Goal: Task Accomplishment & Management: Use online tool/utility

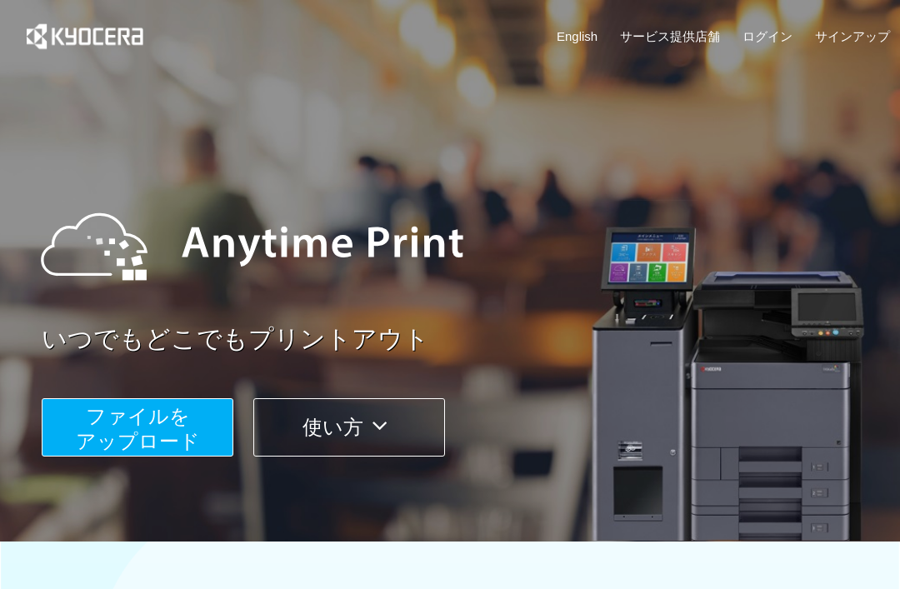
click at [188, 427] on button "ファイルを ​​アップロード" at bounding box center [138, 427] width 192 height 58
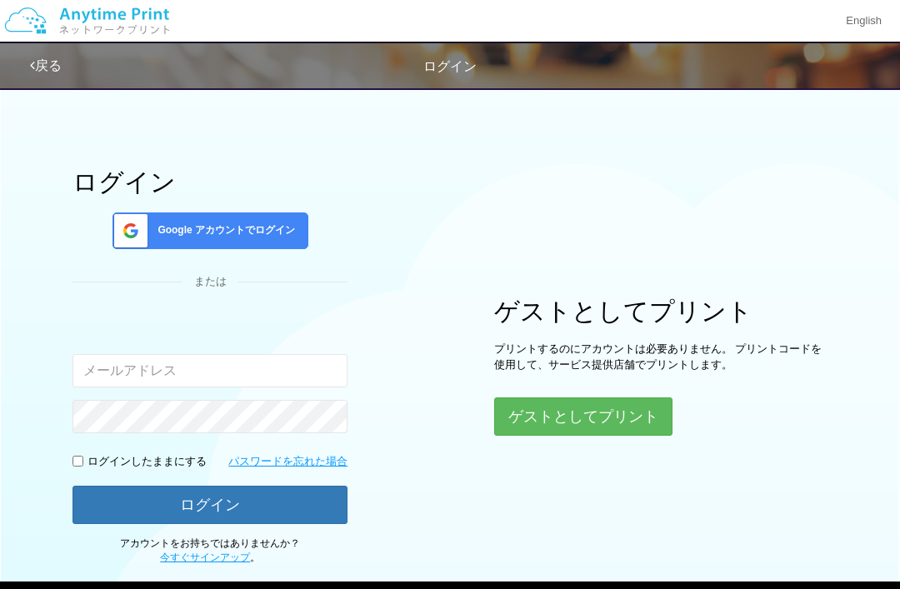
click at [638, 412] on button "ゲストとしてプリント" at bounding box center [583, 416] width 178 height 38
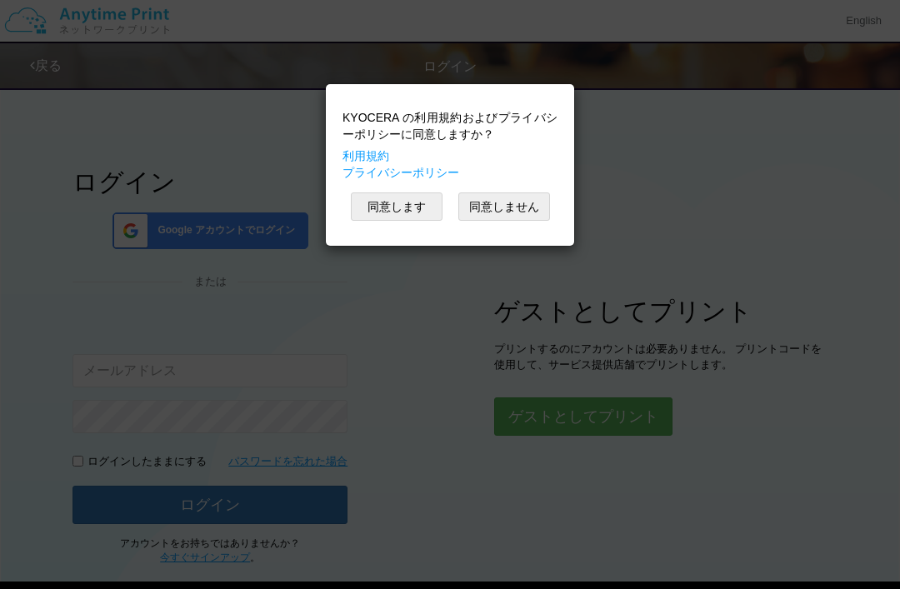
click at [421, 202] on button "同意します" at bounding box center [397, 206] width 92 height 28
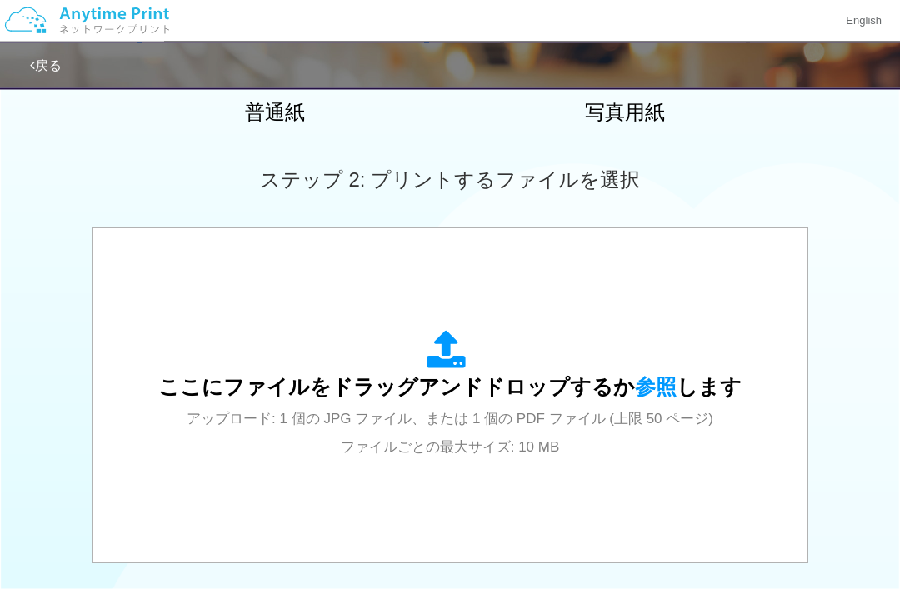
scroll to position [406, 0]
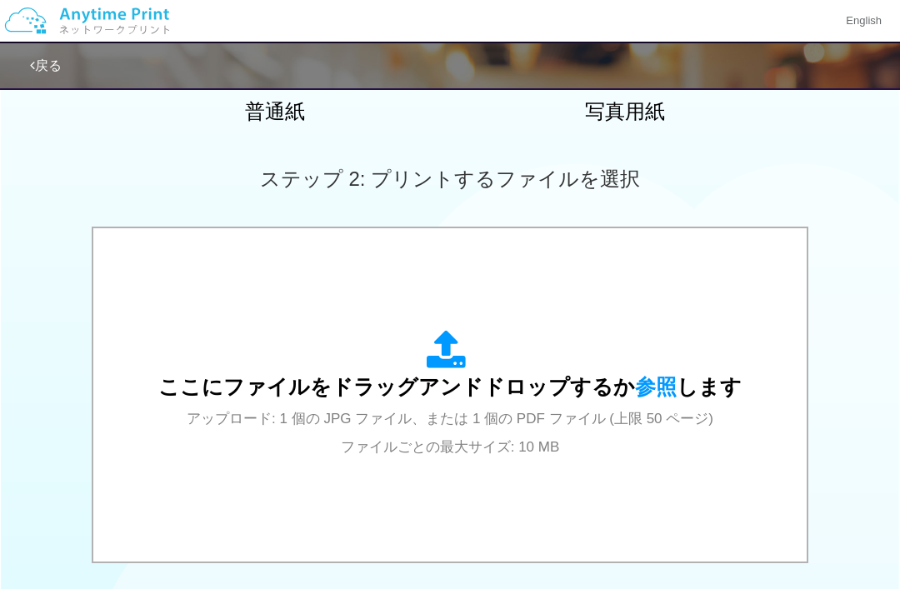
click at [663, 391] on span "参照" at bounding box center [656, 386] width 42 height 23
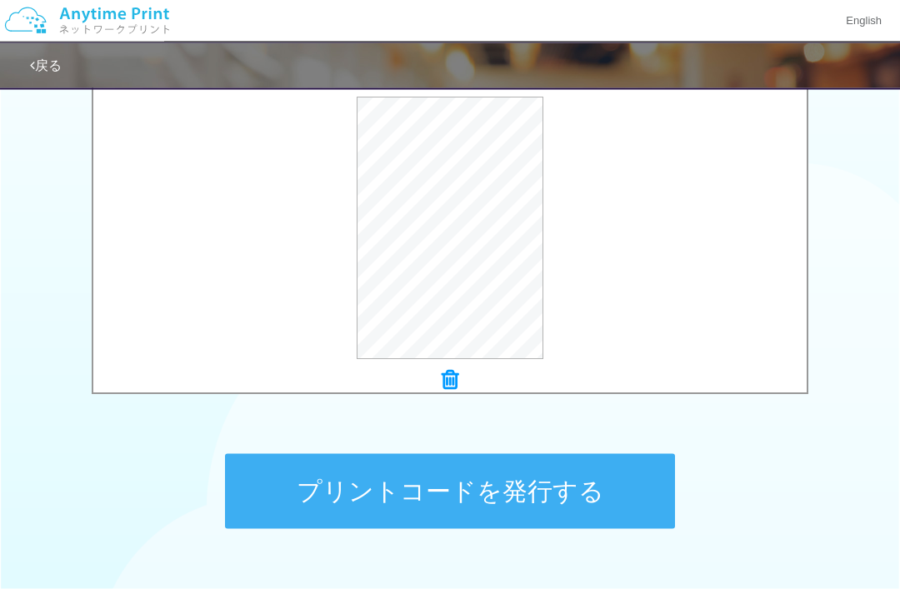
scroll to position [570, 0]
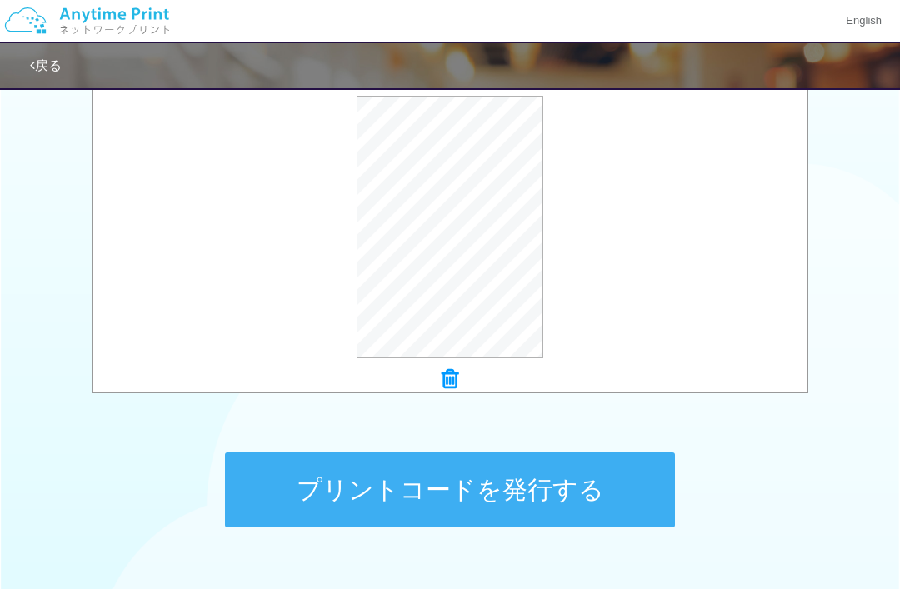
click at [479, 492] on button "プリントコードを発行する" at bounding box center [450, 489] width 450 height 75
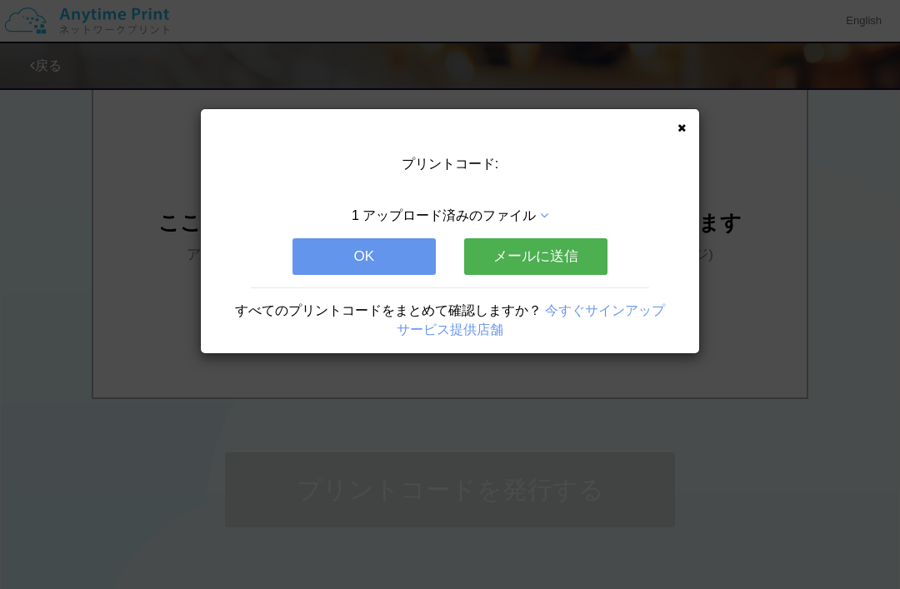
scroll to position [0, 0]
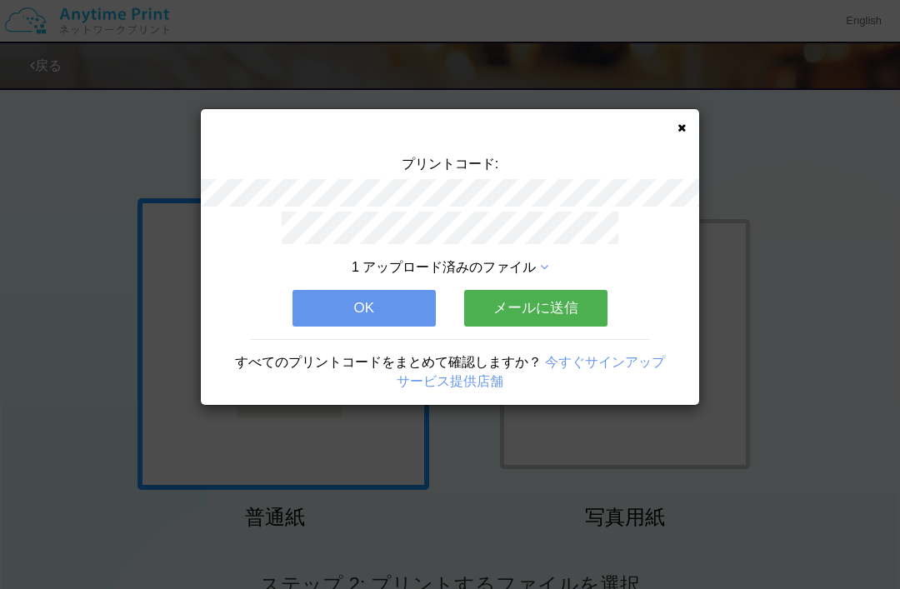
click at [576, 297] on button "メールに送信" at bounding box center [535, 308] width 143 height 37
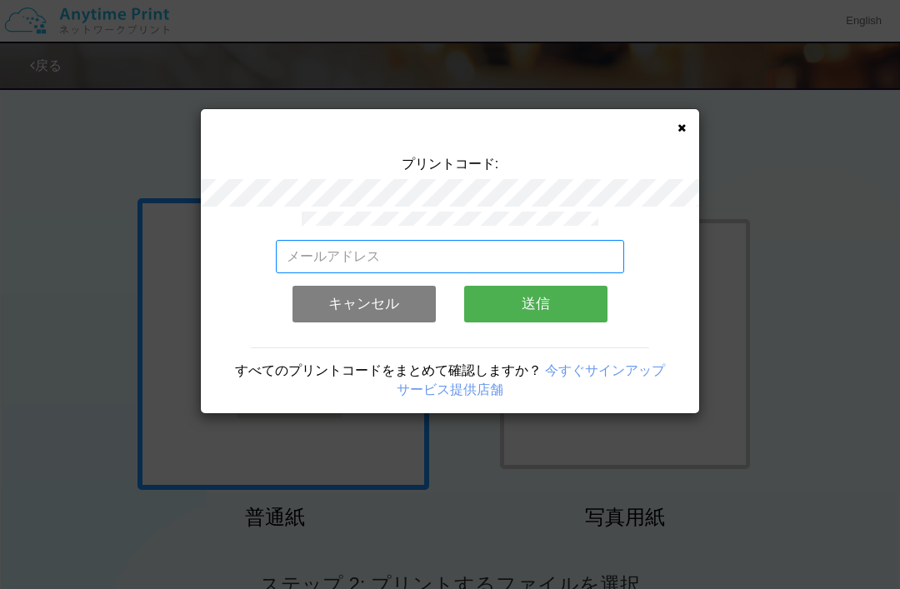
click at [567, 251] on input "email" at bounding box center [450, 256] width 349 height 33
type input "[EMAIL_ADDRESS][DOMAIN_NAME]"
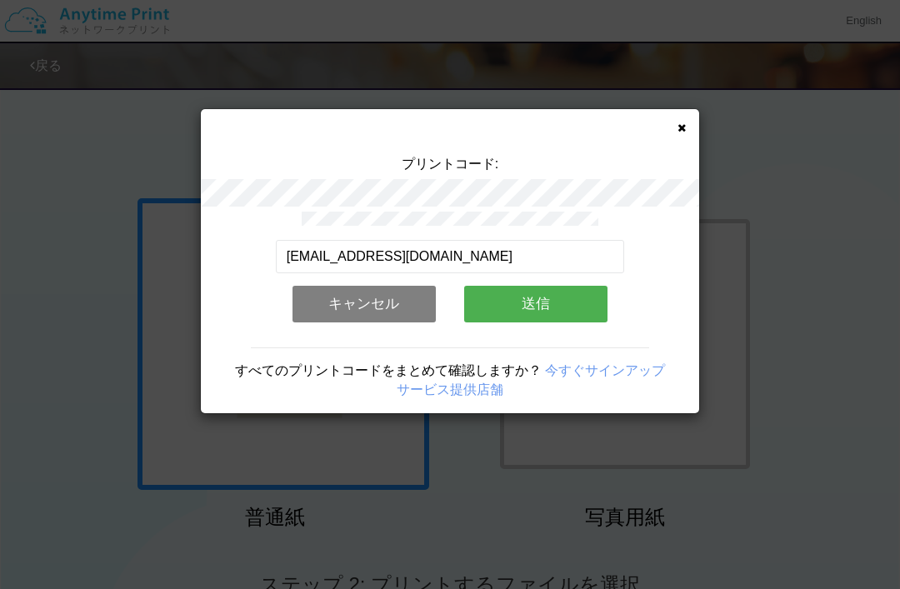
click at [562, 306] on button "送信" at bounding box center [535, 304] width 143 height 37
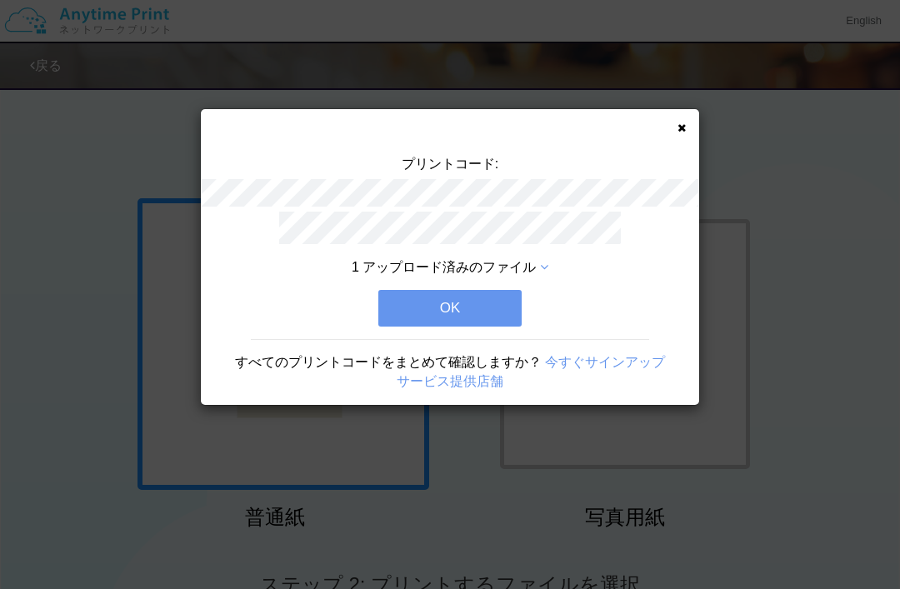
click at [494, 307] on button "OK" at bounding box center [449, 308] width 143 height 37
